Goal: Communication & Community: Answer question/provide support

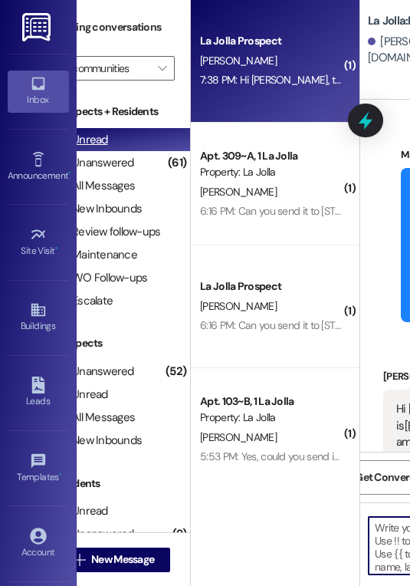
scroll to position [4, 0]
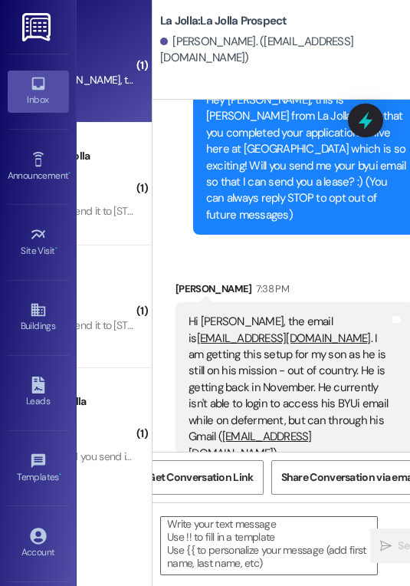
scroll to position [0, 280]
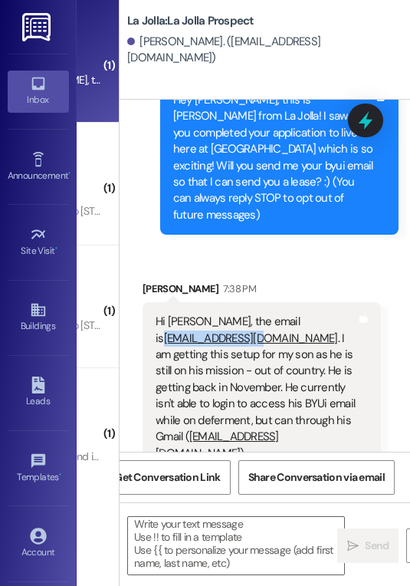
drag, startPoint x: 152, startPoint y: 322, endPoint x: 254, endPoint y: 326, distance: 102.0
click at [254, 326] on div "Hi [PERSON_NAME], the email is [EMAIL_ADDRESS][DOMAIN_NAME] . I am getting this…" at bounding box center [262, 387] width 238 height 171
copy link "[EMAIL_ADDRESS][DOMAIN_NAME]"
click at [195, 525] on textarea at bounding box center [236, 545] width 216 height 57
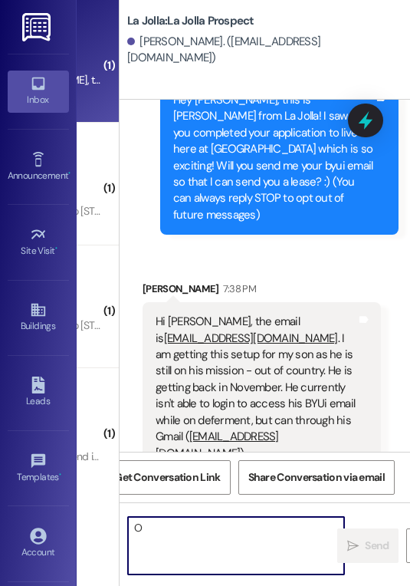
scroll to position [0, 0]
type textarea "O"
type textarea "a"
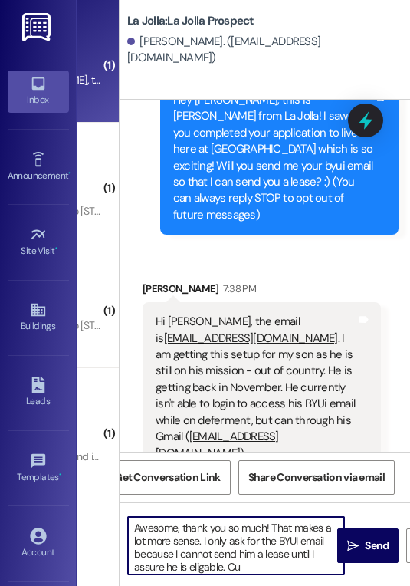
click at [205, 569] on textarea "Awesome, thank you so much! That makes a lot more sense. I only ask for the BYU…" at bounding box center [236, 545] width 216 height 57
click at [248, 567] on textarea "Awesome, thank you so much! That makes a lot more sense. I only ask for the BYU…" at bounding box center [236, 545] width 216 height 57
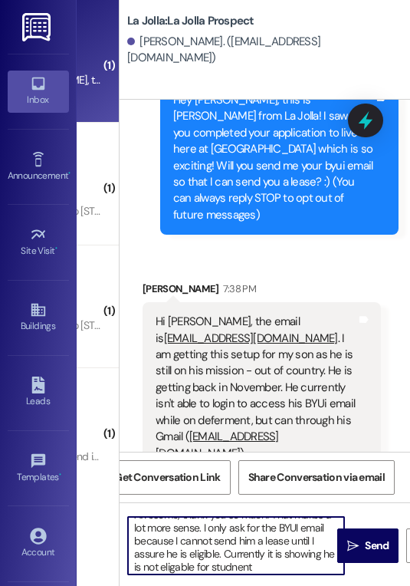
click at [184, 566] on textarea "Awesome, thank you so much! That makes a lot more sense. I only ask for the BYU…" at bounding box center [236, 545] width 216 height 57
click at [245, 565] on textarea "Awesome, thank you so much! That makes a lot more sense. I only ask for the BYU…" at bounding box center [236, 545] width 216 height 57
click at [267, 561] on textarea "Awesome, thank you so much! That makes a lot more sense. I only ask for the BYU…" at bounding box center [236, 545] width 216 height 57
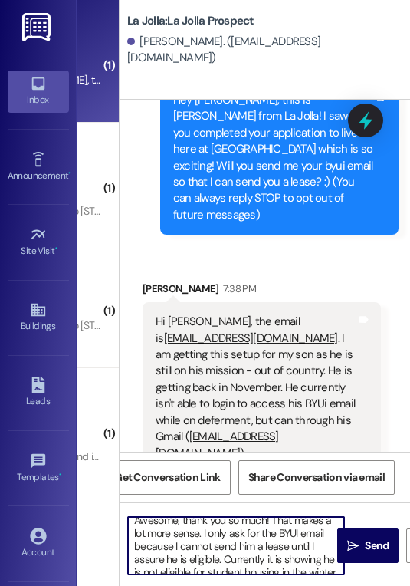
scroll to position [12, 0]
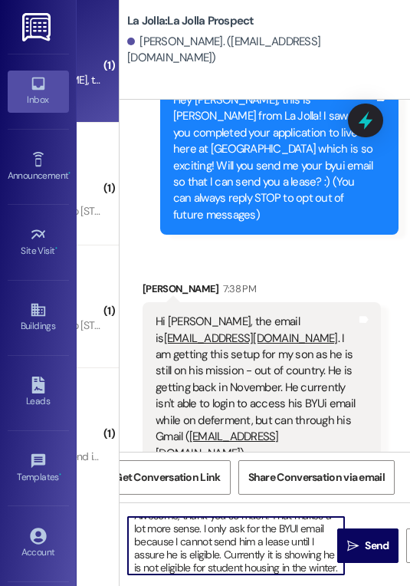
click at [219, 554] on textarea "Awesome, thank you so much! That makes a lot more sense. I only ask for the BYU…" at bounding box center [236, 545] width 216 height 57
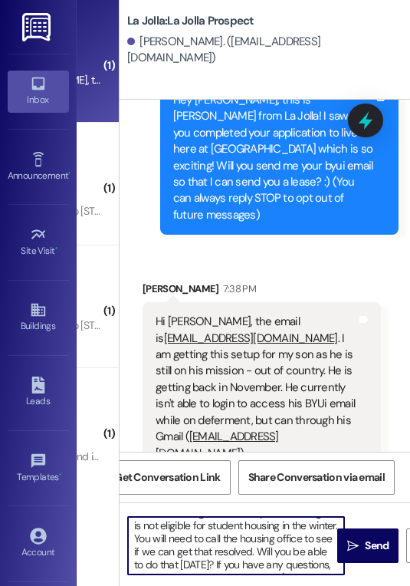
scroll to position [55, 0]
click at [271, 537] on textarea "Awesome, thank you so much! That makes a lot more sense. I only ask for the BYU…" at bounding box center [236, 545] width 216 height 57
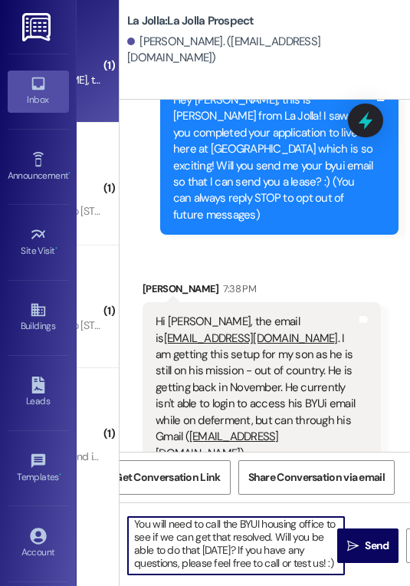
scroll to position [82, 0]
type textarea "Awesome, thank you so much! That makes a lot more sense. I only ask for the BYU…"
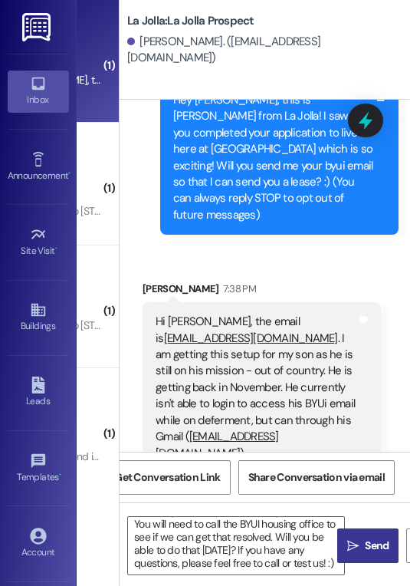
click at [356, 550] on icon "" at bounding box center [352, 546] width 11 height 12
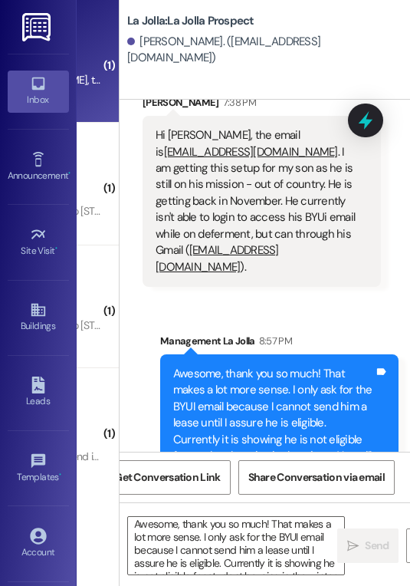
scroll to position [275, 0]
